Goal: Complete application form: Complete application form

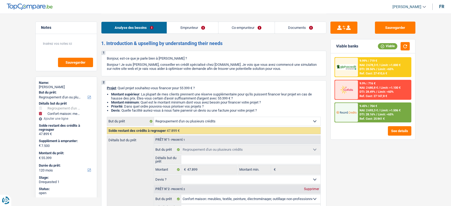
select select "refinancing"
select select "household"
select select "120"
select select "refinancing"
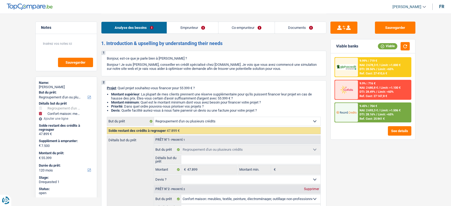
select select "refinancing"
select select "household"
select select "yes"
select select "120"
select select "retired"
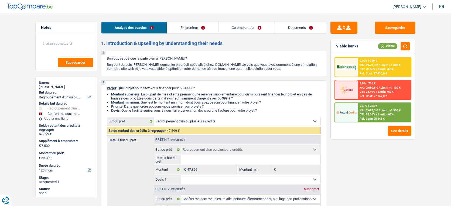
select select "retired"
select select "pension"
select select "ownerWithoutMortgage"
select select "personalSale"
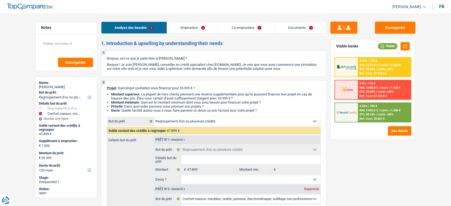
select select "30"
select select "personalLoan"
select select "other"
select select "120"
select select "carLoan"
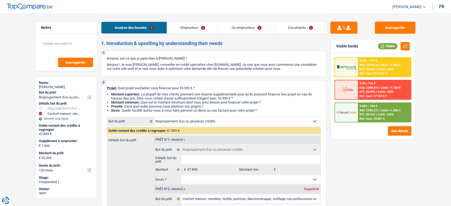
select select "60"
select select "refinancing"
select select "household"
select select "yes"
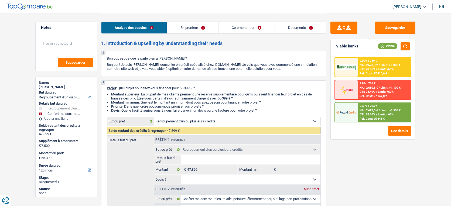
select select "120"
click at [300, 27] on link "Documents" at bounding box center [300, 28] width 51 height 12
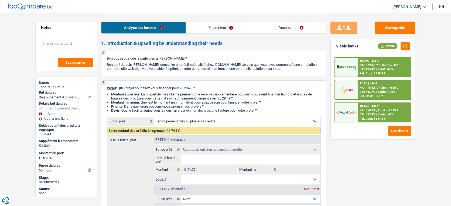
select select "refinancing"
select select "other"
select select "60"
select select "refinancing"
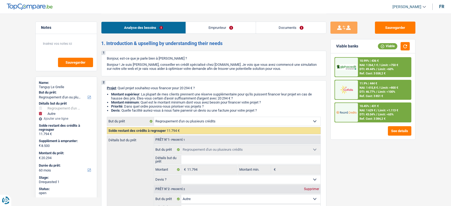
select select "refinancing"
select select "other"
select select "yes"
select select "60"
select select "privateEmployee"
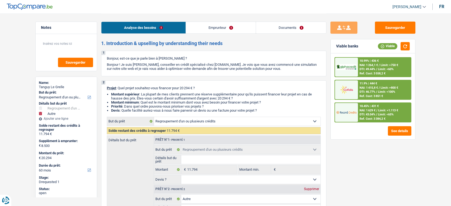
select select "netSalary"
select select "mealVouchers"
select select "familyAllowances"
select select "rents"
select select "carLoan"
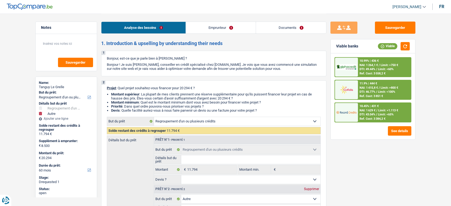
select select "60"
select select "refinancing"
select select "other"
select select "yes"
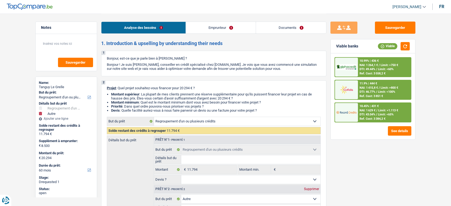
select select "60"
select select "privateEmployee"
select select "netSalary"
select select "mealVouchers"
select select "familyAllowances"
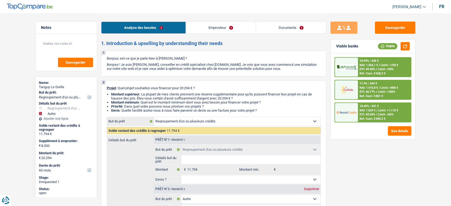
click at [206, 30] on link "Emprunteur" at bounding box center [221, 28] width 70 height 12
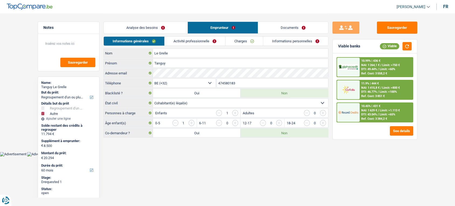
click at [197, 37] on link "Activité professionnelle" at bounding box center [195, 41] width 61 height 9
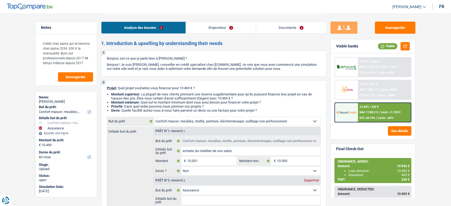
select select "household"
select select "insurance"
select select "60"
select select "household"
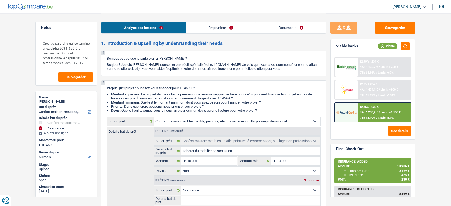
select select "household"
select select "false"
select select "insurance"
select select "60"
select select "privateEmployee"
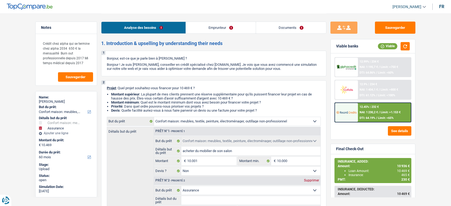
select select "familyAllowances"
select select "mutualityIndemnity"
select select "netSalary"
select select "mealVouchers"
select select "rents"
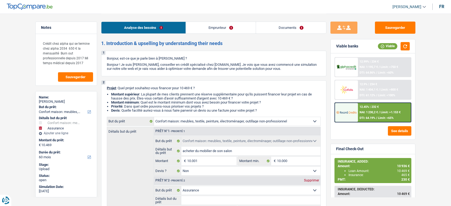
select select "cardOrCredit"
select select "creditConsolidation"
select select "120"
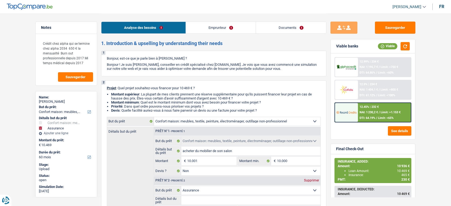
select select "household"
select select "false"
select select "insurance"
select select "60"
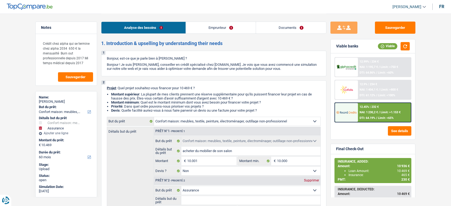
drag, startPoint x: 0, startPoint y: 0, endPoint x: 295, endPoint y: 28, distance: 296.5
click at [295, 28] on link "Documents" at bounding box center [291, 28] width 70 height 12
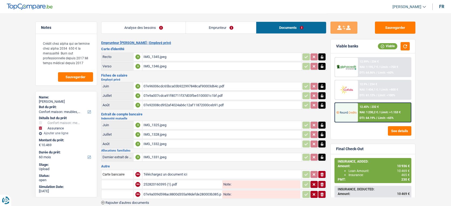
click at [184, 193] on div "07e9a009d598ac8800d355a98defde280003b385.pdf" at bounding box center [182, 194] width 78 height 8
click at [138, 201] on span "Rajouter d'autres documents" at bounding box center [127, 203] width 44 height 4
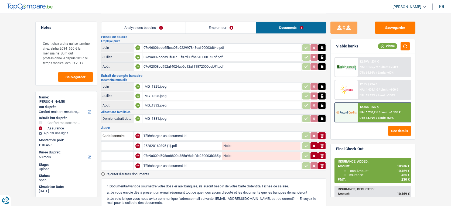
scroll to position [38, 0]
click at [190, 162] on input "Téléchargez un document ici" at bounding box center [221, 166] width 157 height 8
type input "C:\fakepath\07e9a009d598acc700d355a98defde280003b386.pdf"
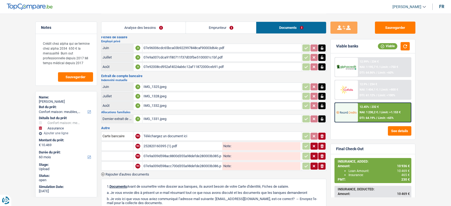
click at [209, 163] on div "07e9a009d598acc700d355a98defde280003b386.pdf" at bounding box center [182, 166] width 78 height 8
click at [395, 26] on button "Sauvegarder" at bounding box center [395, 28] width 40 height 12
drag, startPoint x: 385, startPoint y: 34, endPoint x: 386, endPoint y: 30, distance: 3.9
click at [386, 30] on div "Sauvegarder Viable banks Viable 12.99% | 234 € NAI: 1 195,7 € / Limit: >750 € D…" at bounding box center [372, 110] width 93 height 176
click at [386, 30] on button "Sauvegarder" at bounding box center [395, 28] width 40 height 12
